Goal: Find specific page/section: Find specific page/section

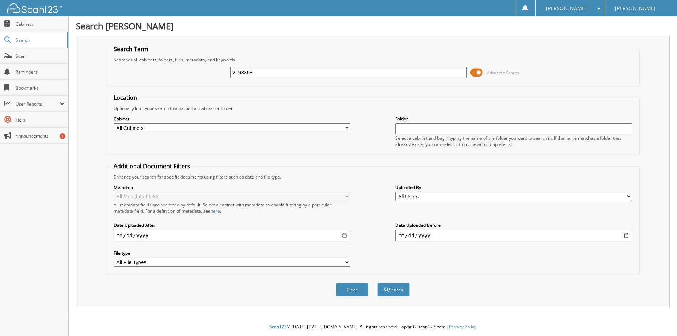
type input "2193358"
click at [377, 283] on button "Search" at bounding box center [393, 289] width 33 height 13
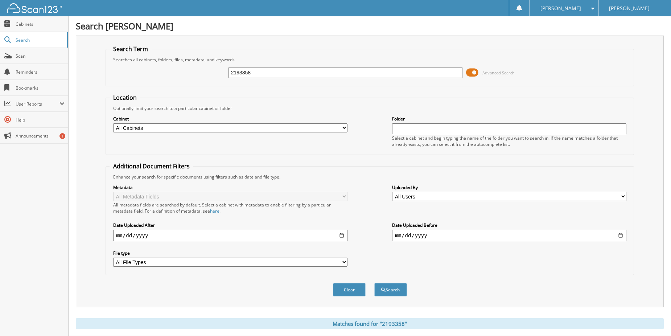
click at [388, 290] on button "Search" at bounding box center [391, 289] width 33 height 13
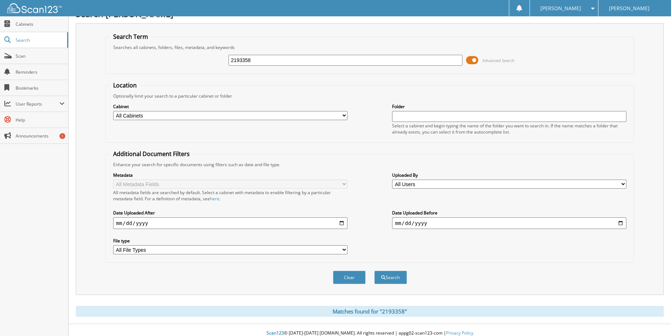
scroll to position [19, 0]
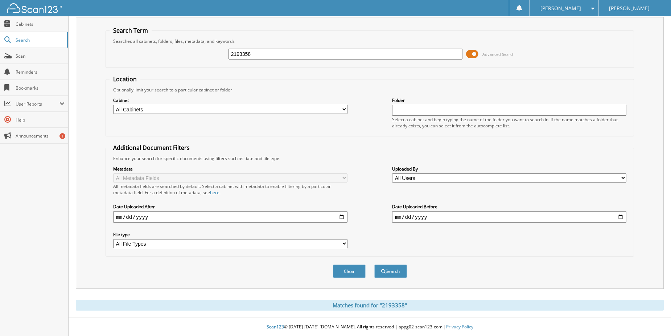
click at [355, 303] on div "Matches found for "2193358"" at bounding box center [370, 305] width 588 height 11
click at [19, 61] on link "Scan" at bounding box center [34, 56] width 68 height 16
